Goal: Check status: Check status

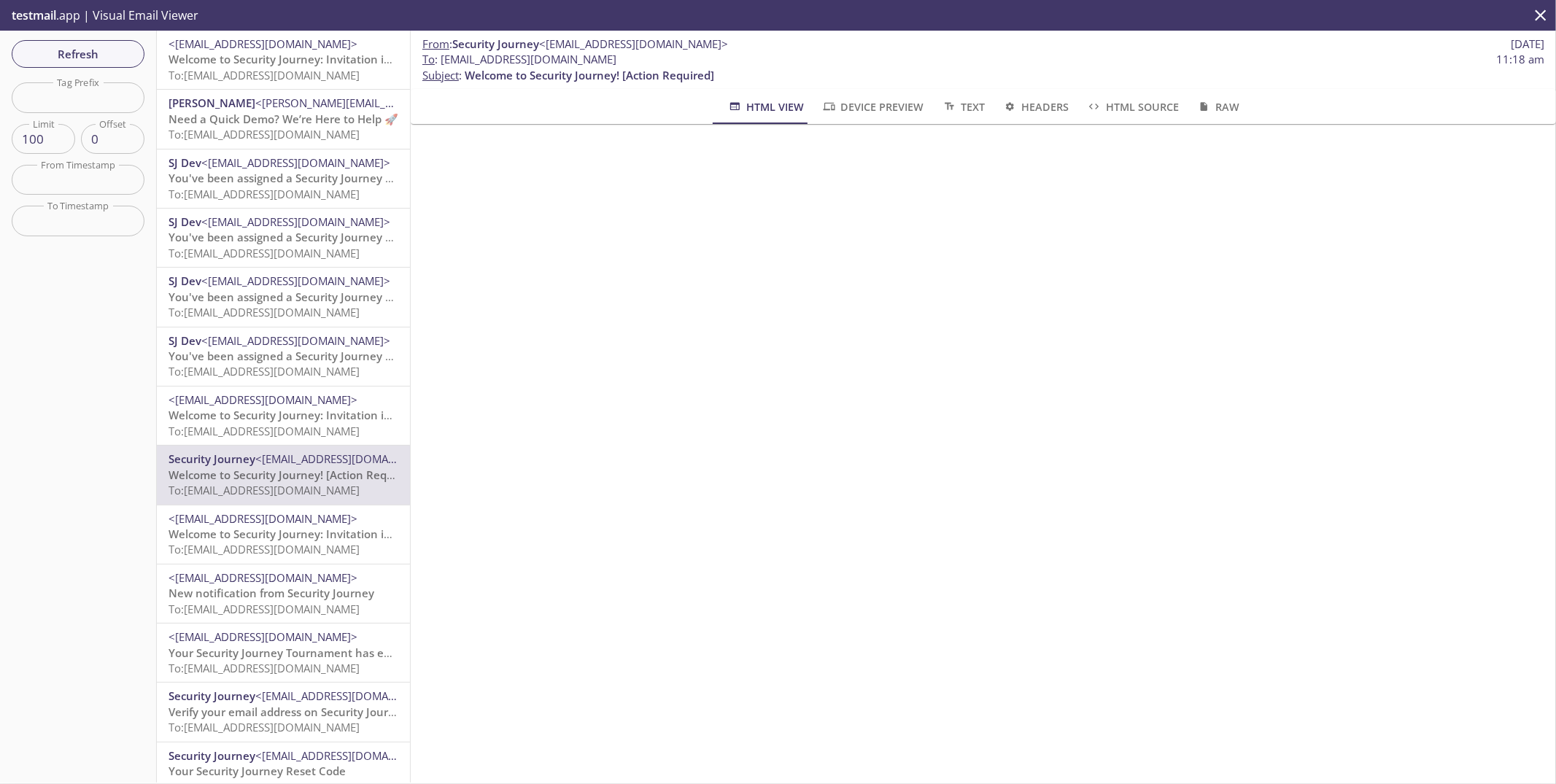
click at [285, 125] on span "Need a Quick Demo? We’re Here to Help 🚀" at bounding box center [284, 119] width 230 height 15
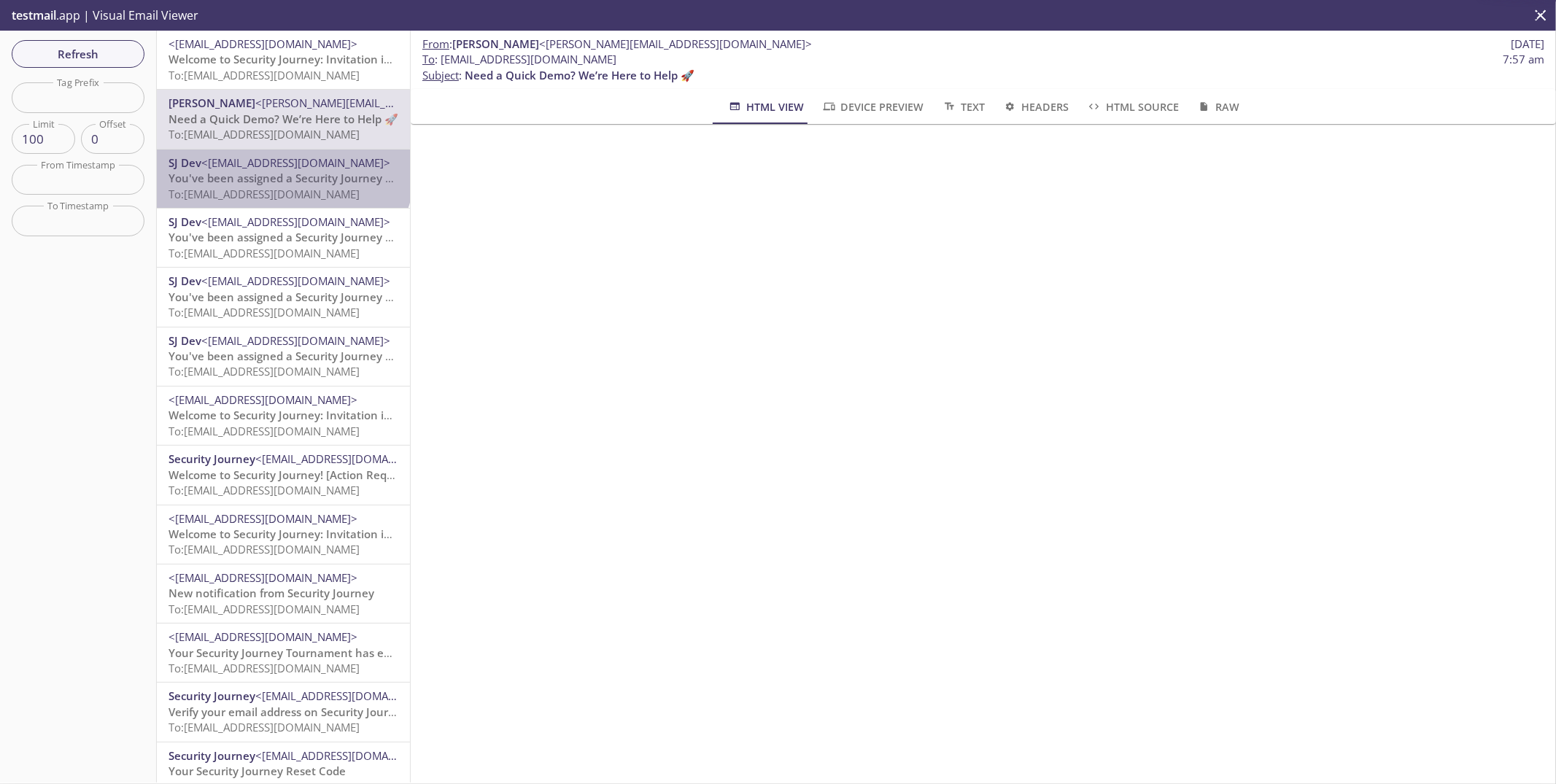
click at [282, 167] on span "<[EMAIL_ADDRESS][DOMAIN_NAME]>" at bounding box center [296, 163] width 189 height 15
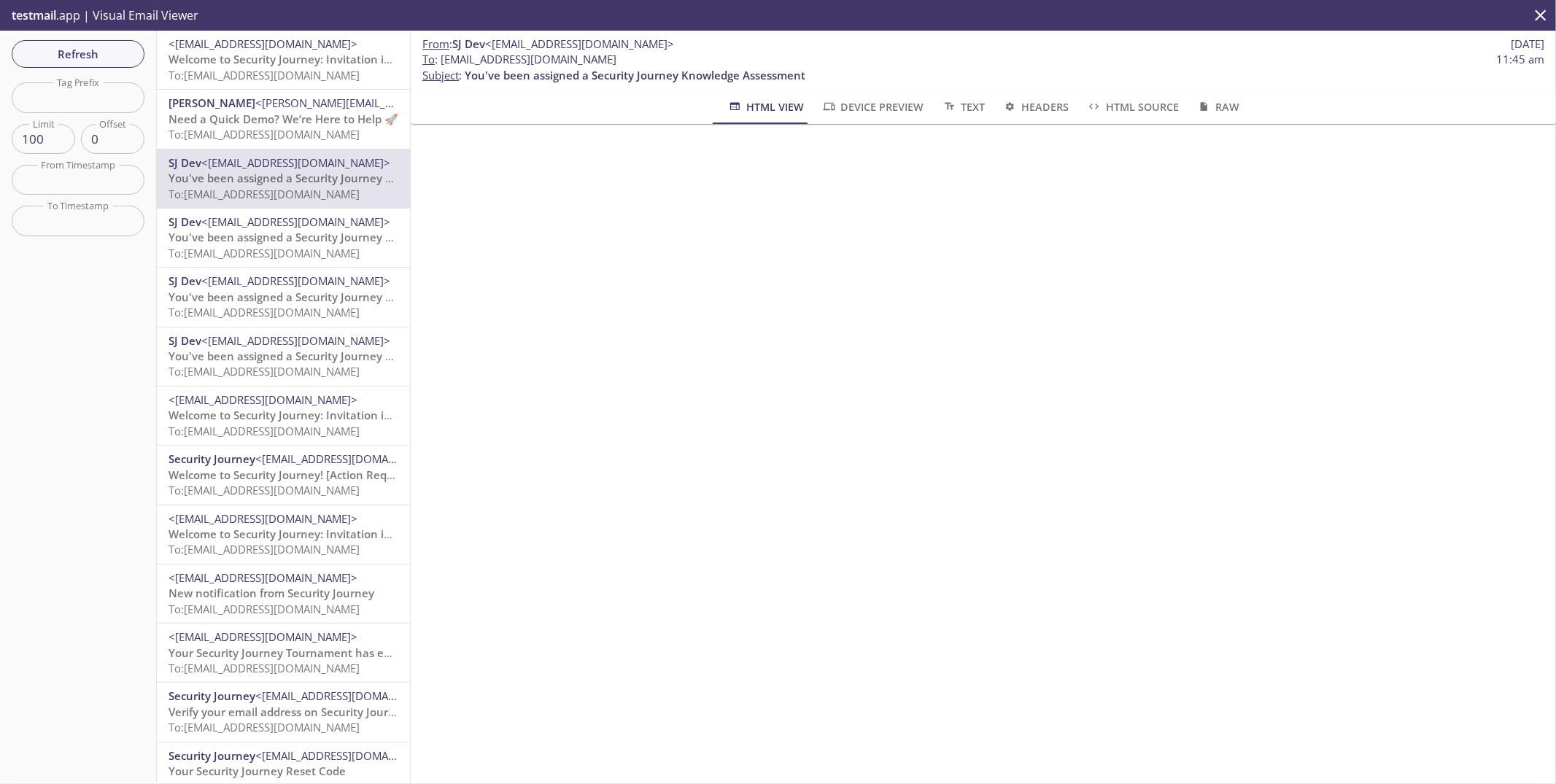
click at [266, 64] on span "Welcome to Security Journey: Invitation instructions" at bounding box center [306, 59] width 275 height 15
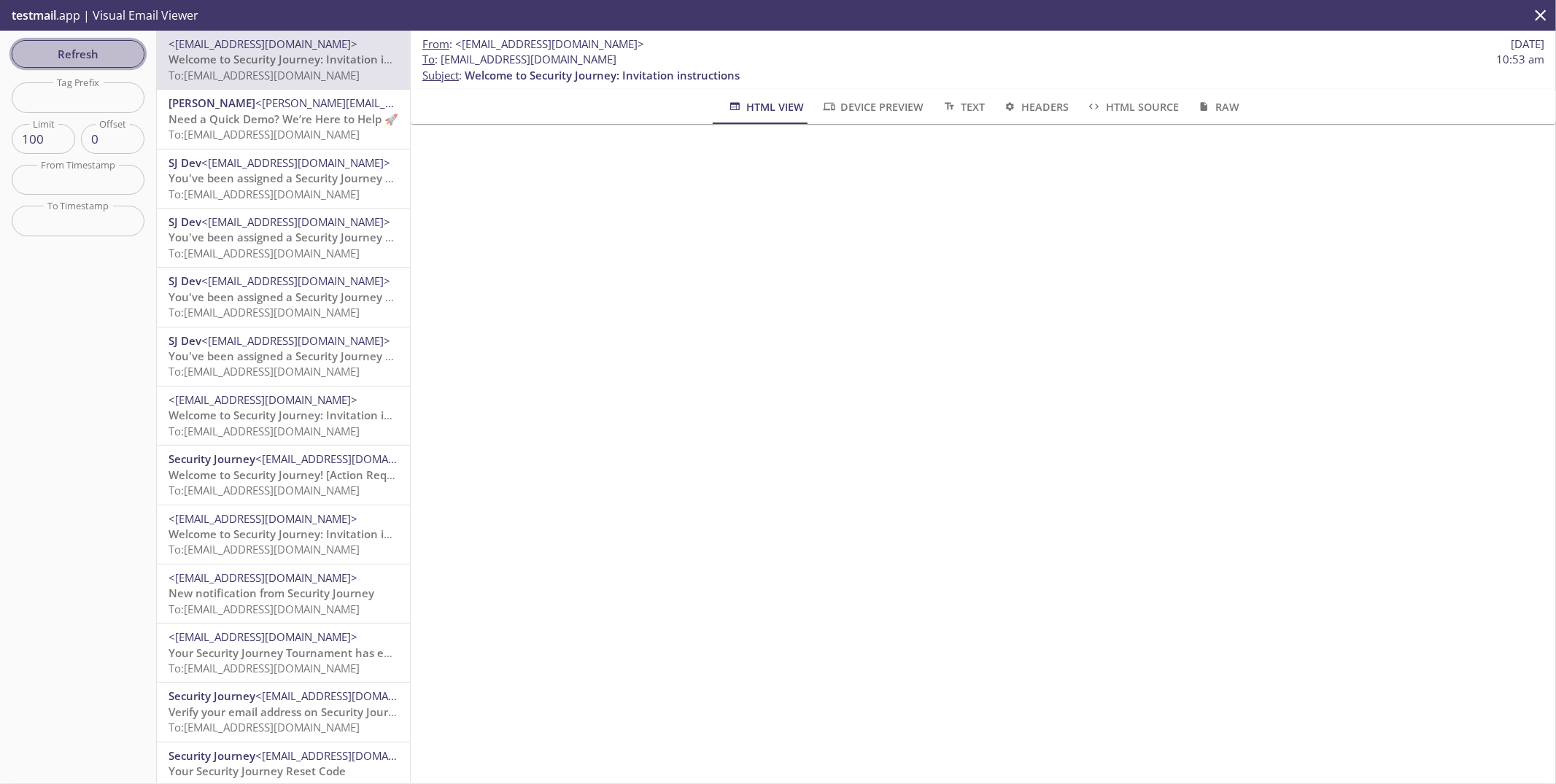
click at [122, 64] on button "Refresh" at bounding box center [78, 54] width 133 height 28
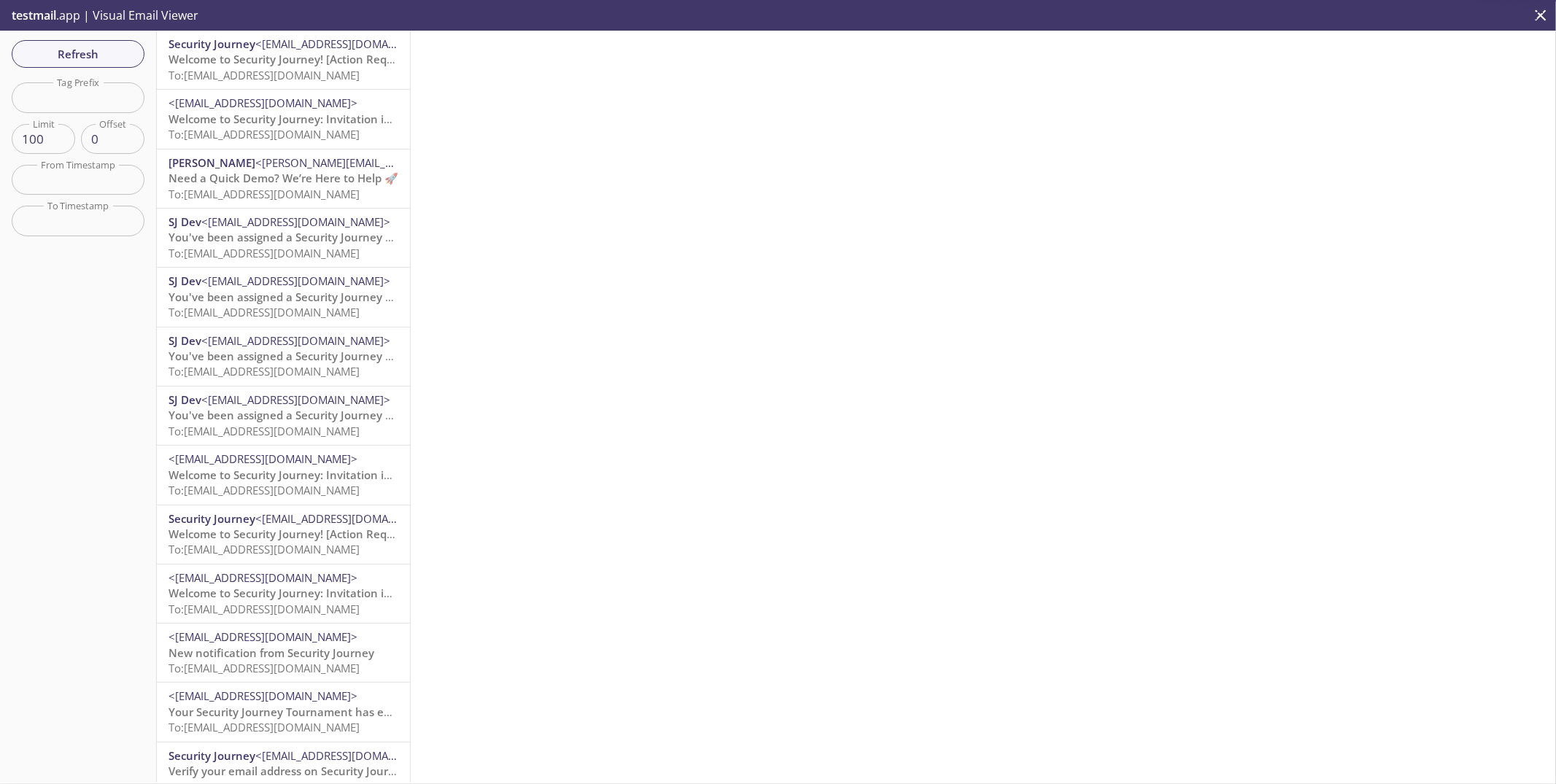
click at [268, 69] on span "To: [EMAIL_ADDRESS][DOMAIN_NAME]" at bounding box center [264, 75] width 191 height 15
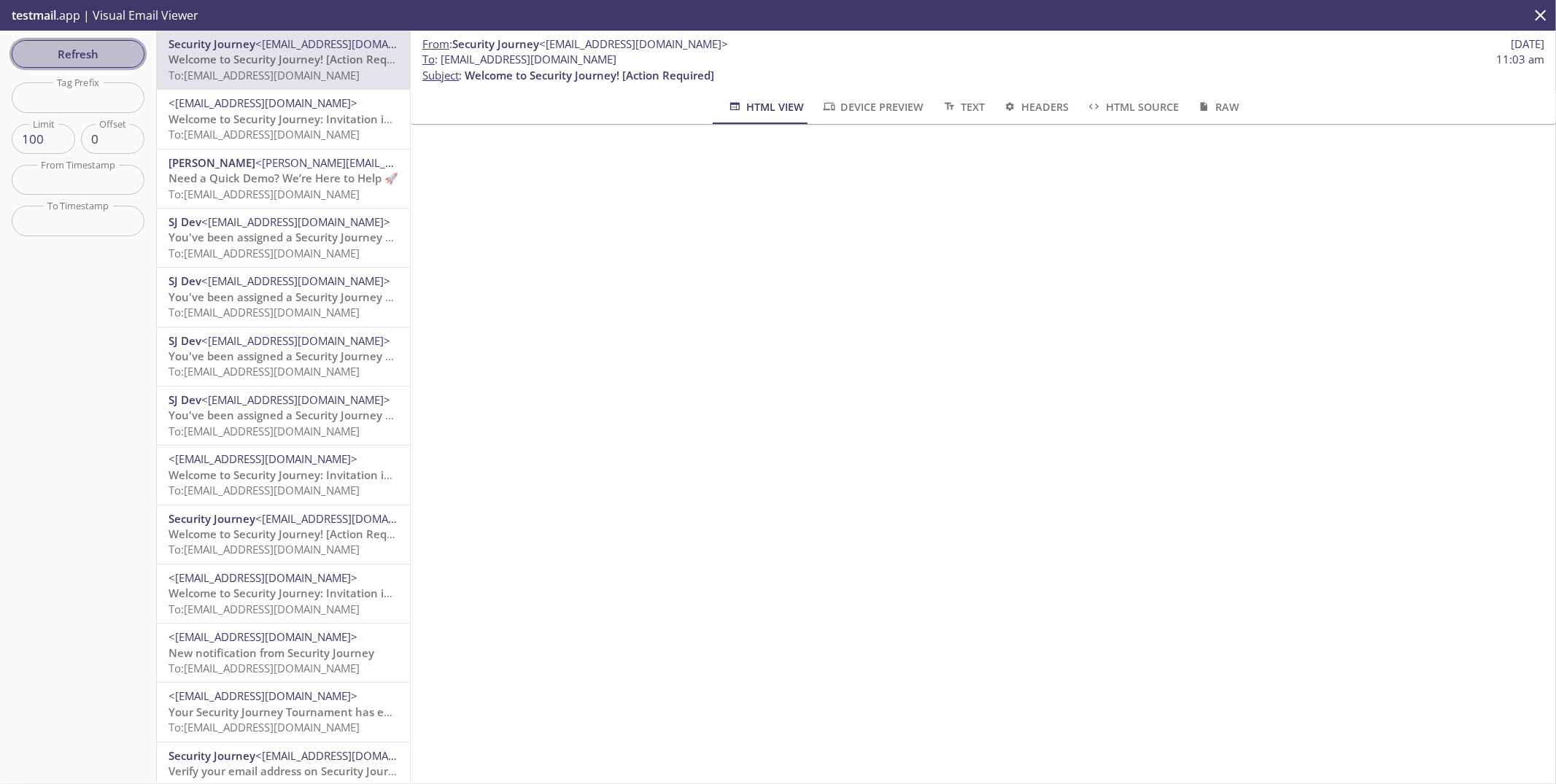
click at [125, 60] on span "Refresh" at bounding box center [78, 54] width 109 height 19
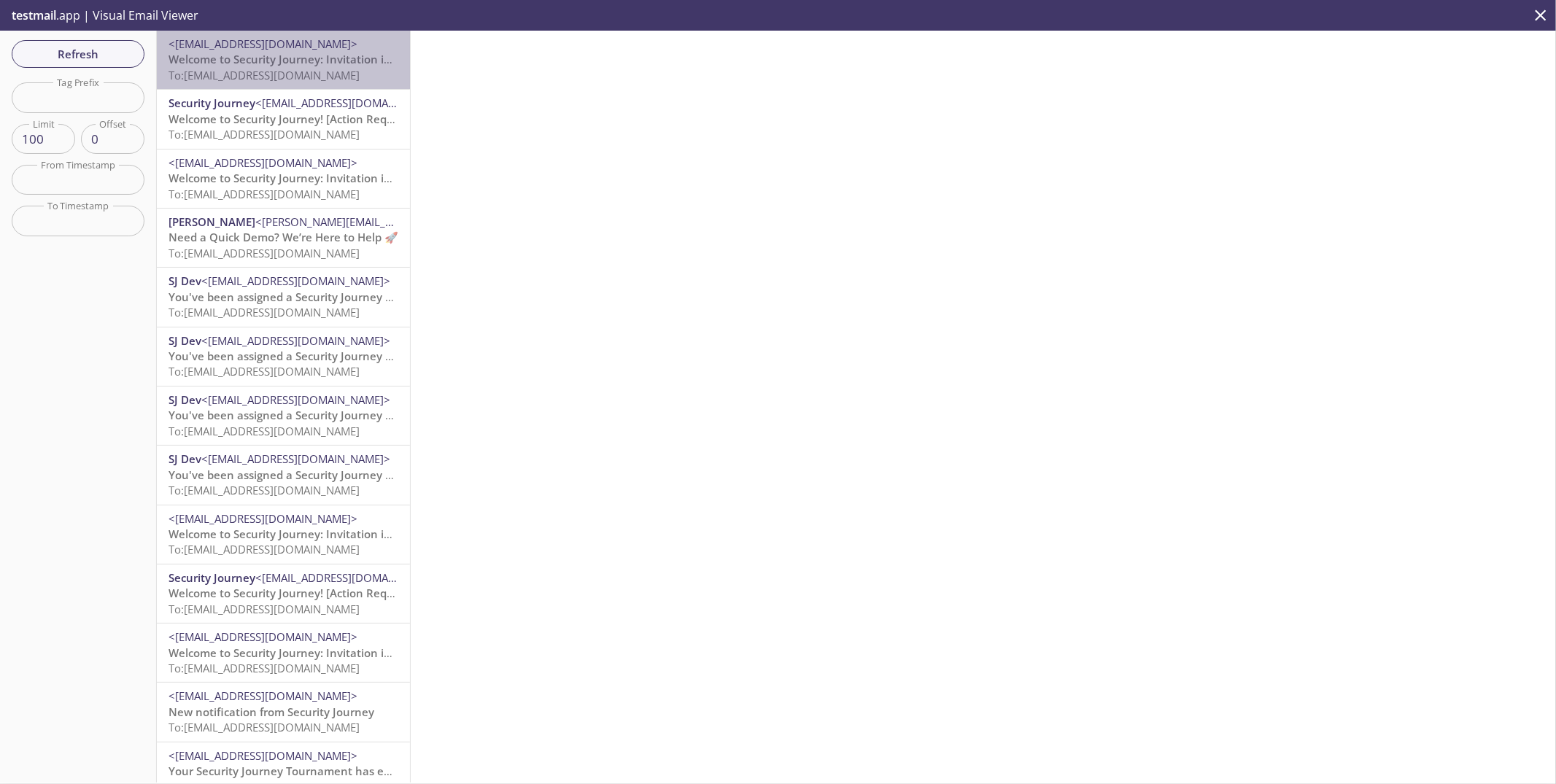
click at [293, 66] on span "Welcome to Security Journey: Invitation instructions" at bounding box center [306, 59] width 275 height 15
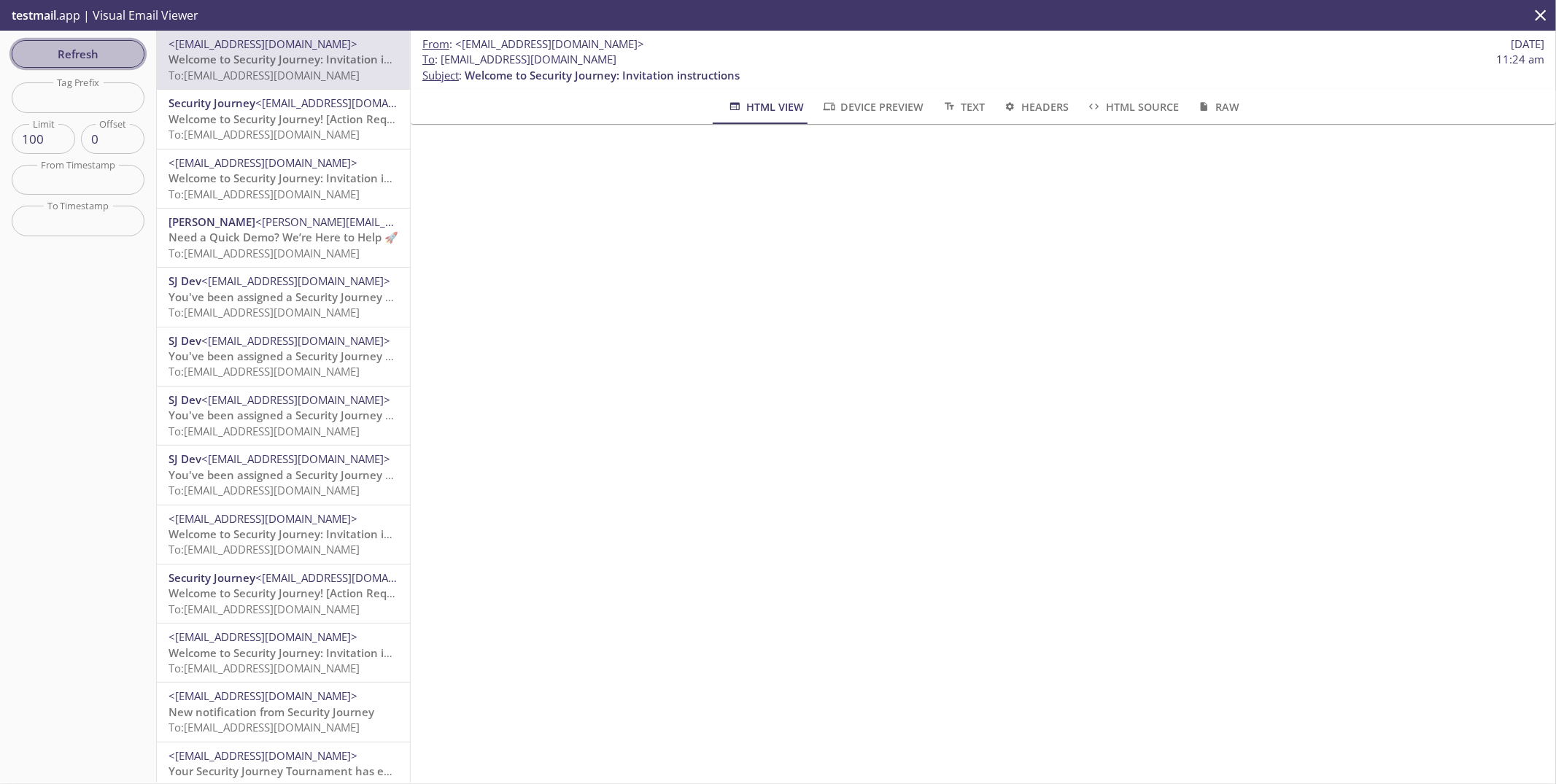
click at [74, 55] on span "Refresh" at bounding box center [78, 54] width 109 height 19
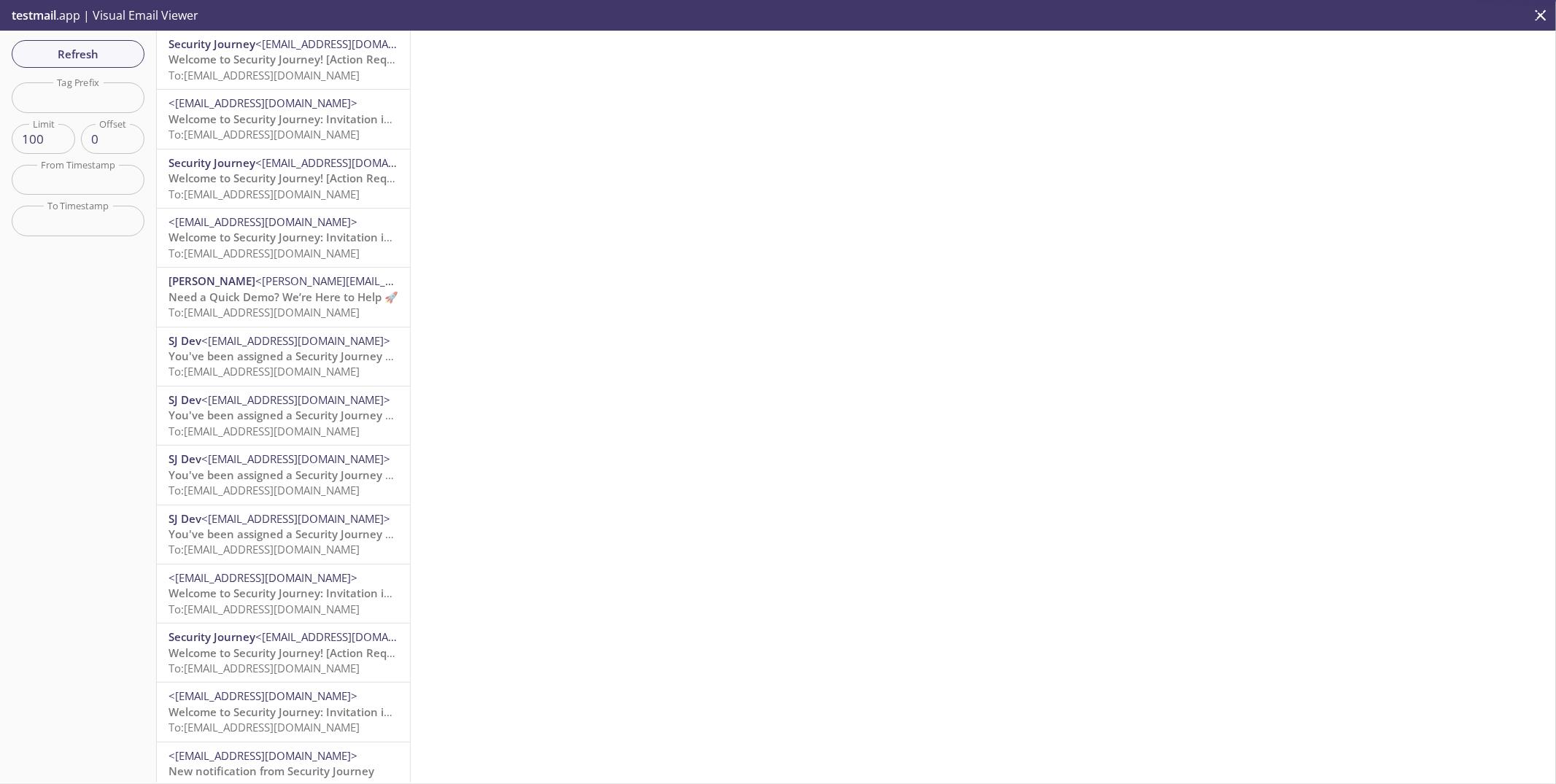
click at [270, 73] on span "To: [EMAIL_ADDRESS][DOMAIN_NAME]" at bounding box center [264, 75] width 191 height 15
